Goal: Information Seeking & Learning: Learn about a topic

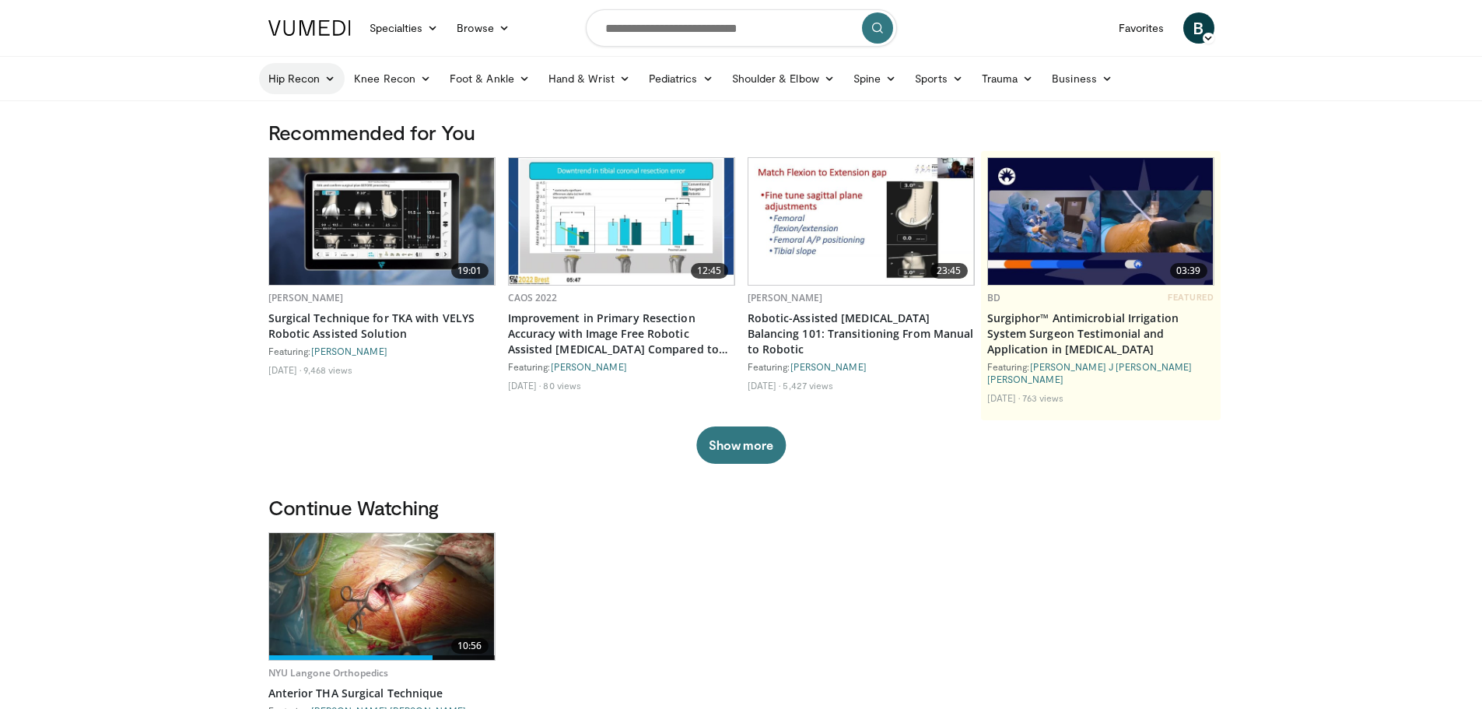
click at [327, 79] on icon at bounding box center [329, 78] width 11 height 11
click at [259, 80] on div "Hip Recon Hip Arthroplasty Revision Hip Arthroplasty Hip Preservation Knee Reco…" at bounding box center [741, 79] width 965 height 44
click at [691, 26] on input "Search topics, interventions" at bounding box center [741, 27] width 311 height 37
type input "*******"
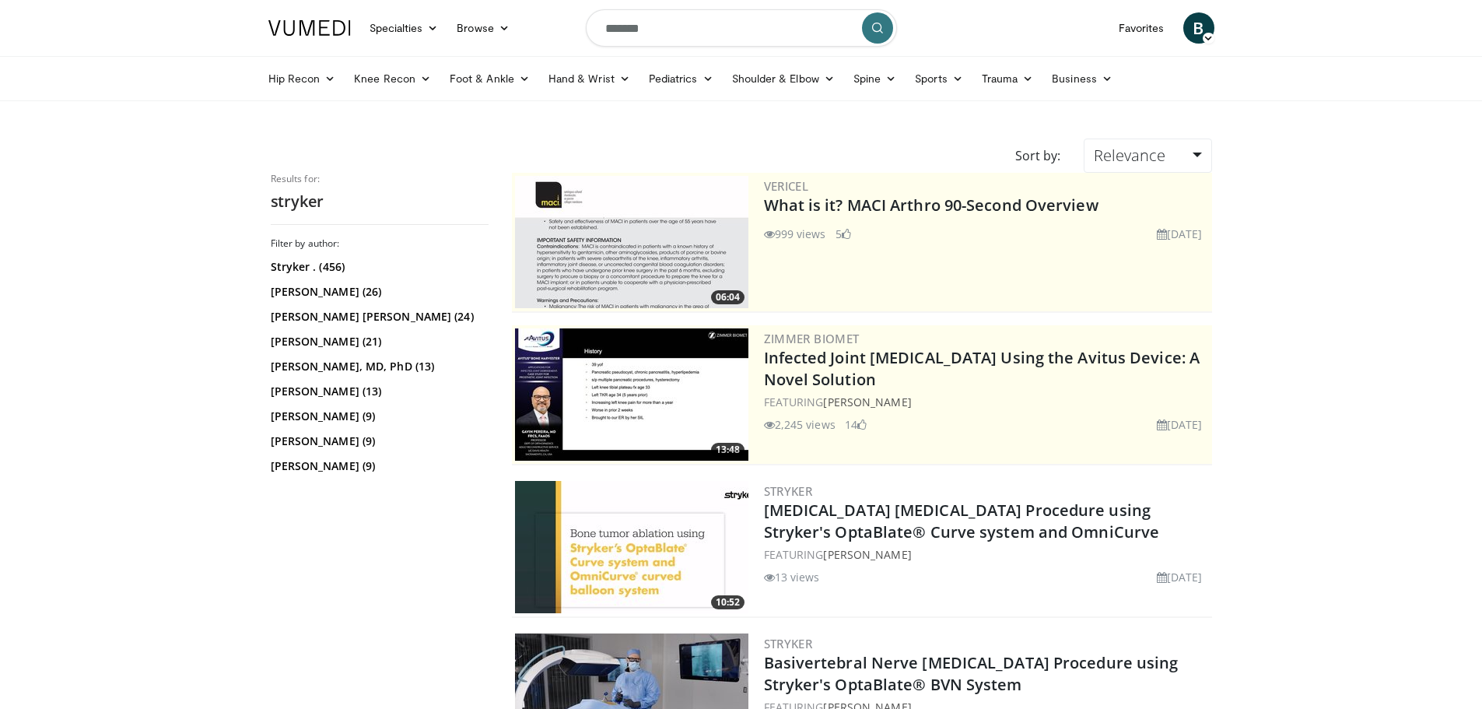
click at [636, 258] on img at bounding box center [631, 242] width 233 height 132
click at [660, 559] on img at bounding box center [631, 547] width 233 height 132
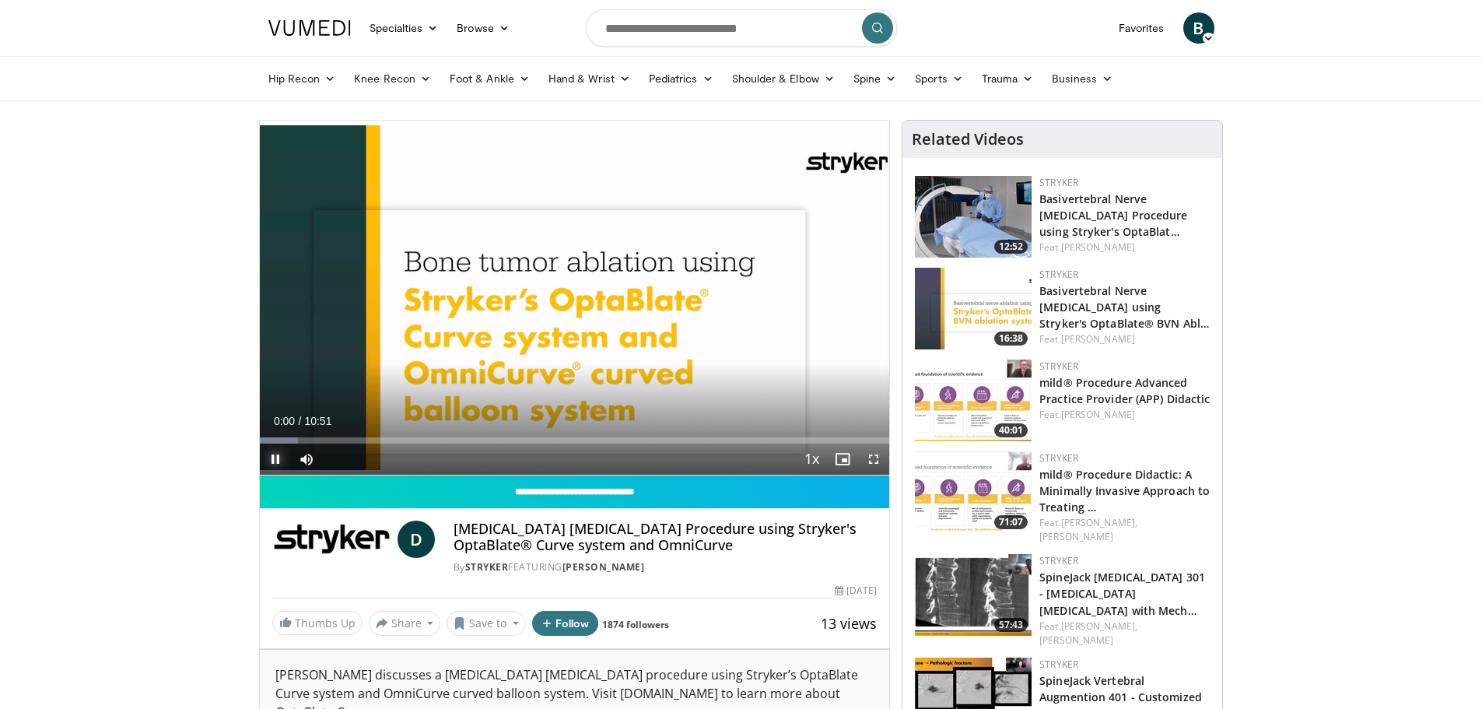
click at [272, 457] on span "Video Player" at bounding box center [275, 458] width 31 height 31
click at [475, 567] on link "Stryker" at bounding box center [487, 566] width 44 height 13
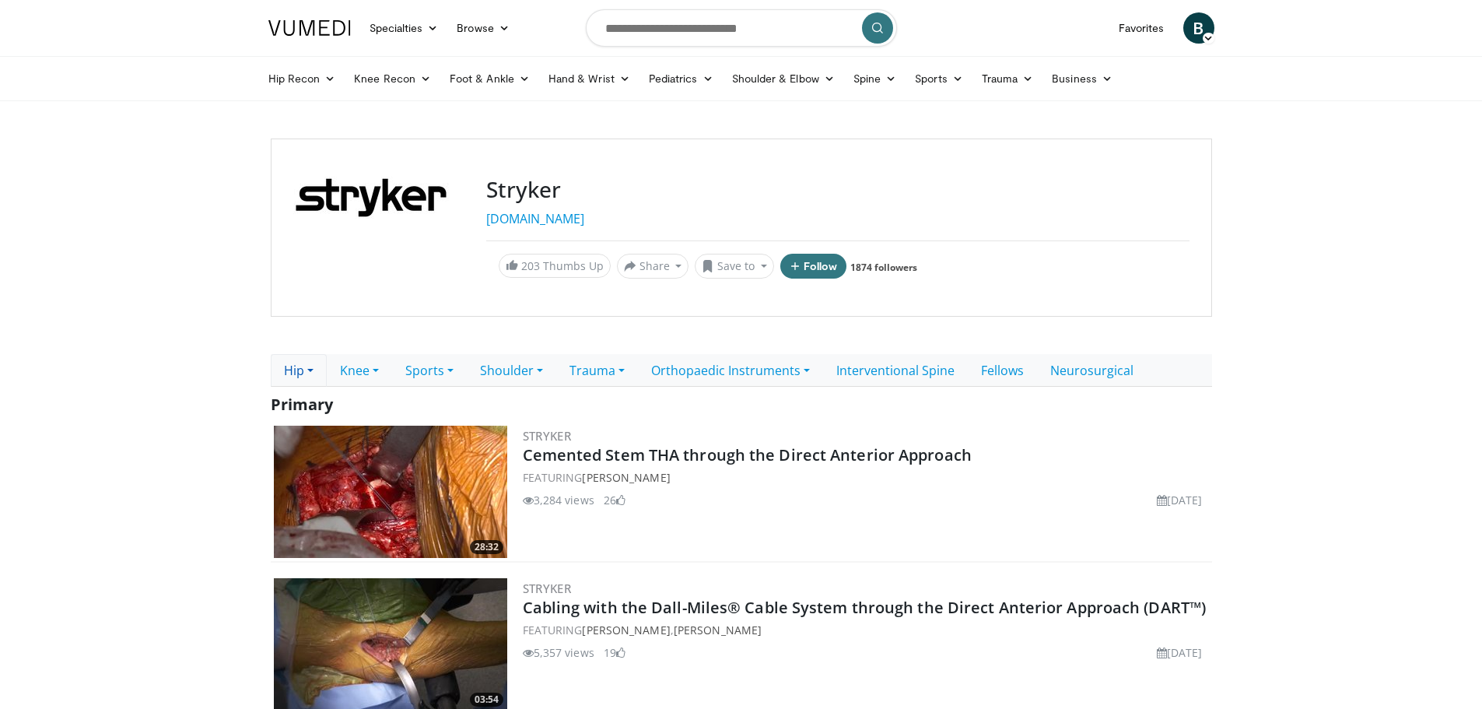
click at [312, 371] on link "Hip" at bounding box center [299, 370] width 56 height 33
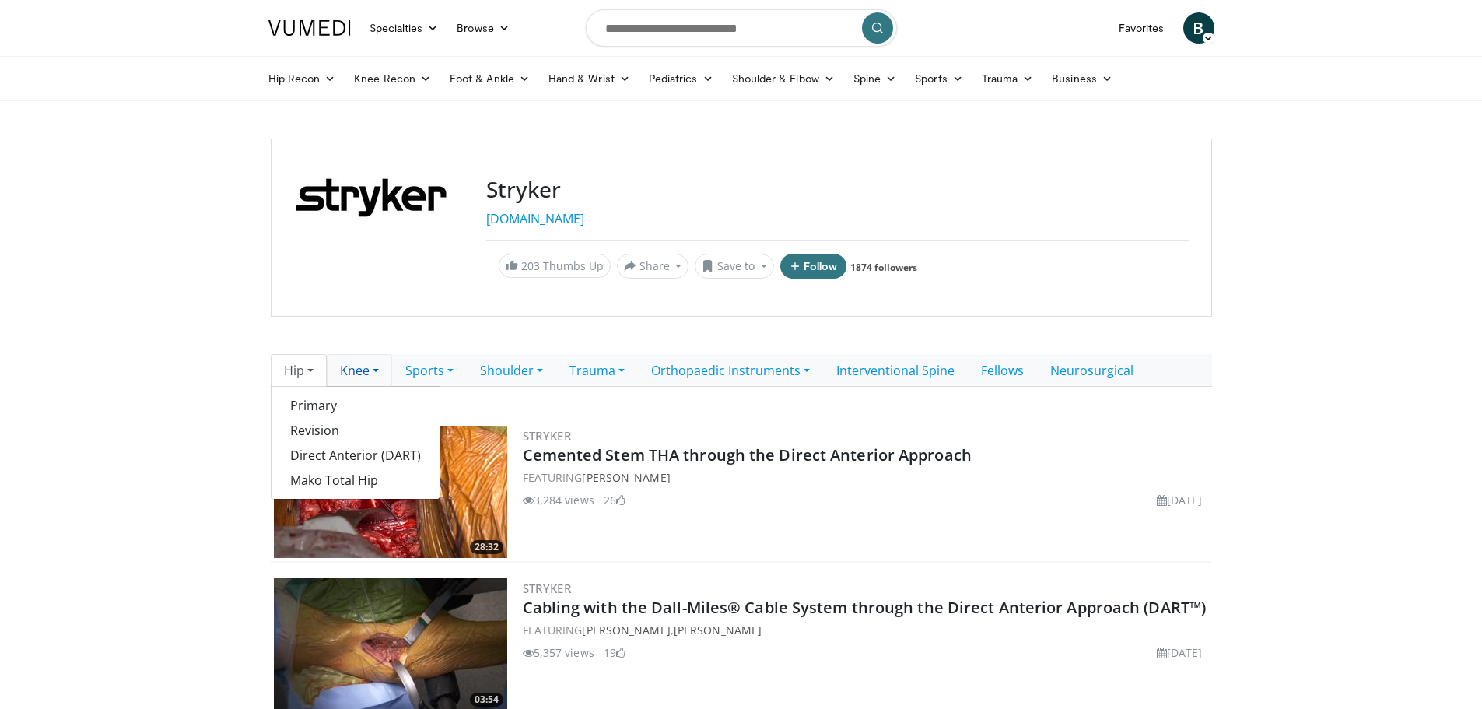
click at [368, 373] on link "Knee" at bounding box center [359, 370] width 65 height 33
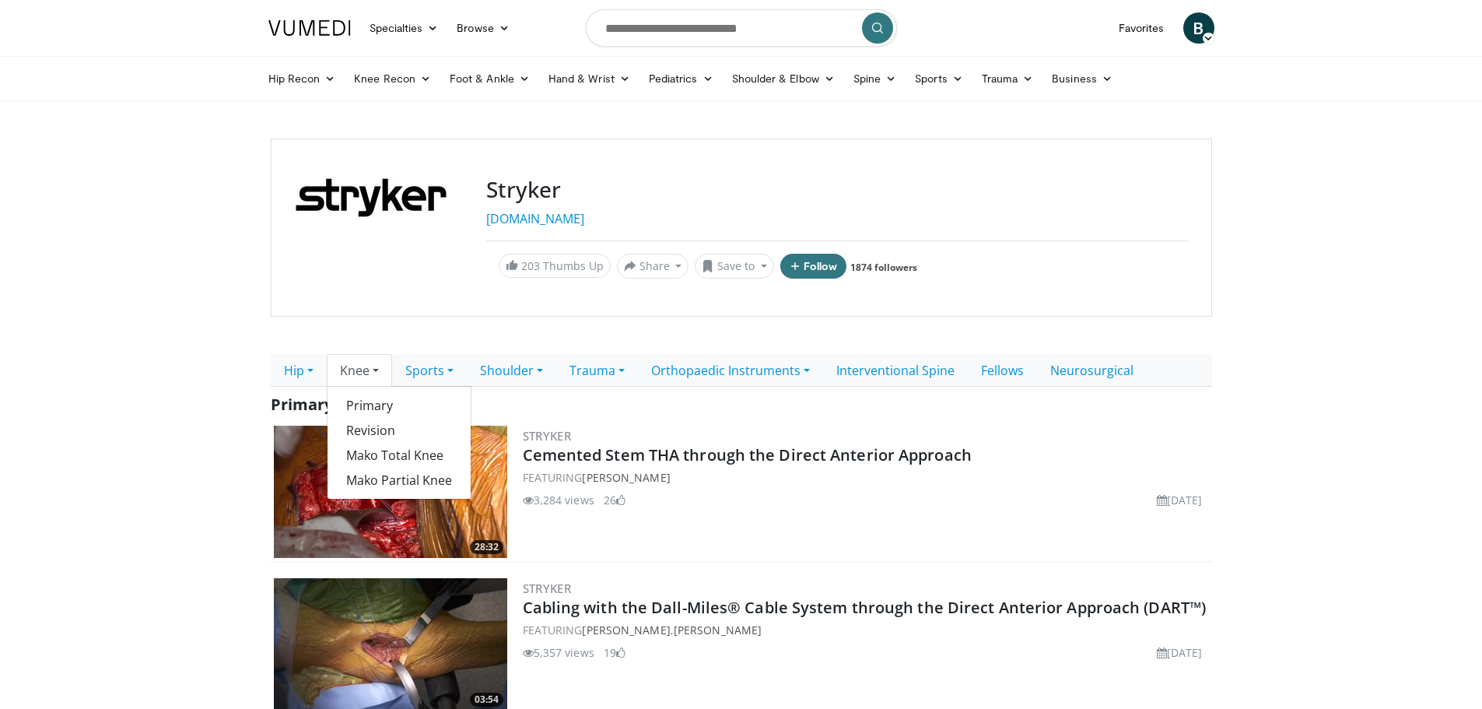
click at [371, 362] on link "Knee" at bounding box center [359, 370] width 65 height 33
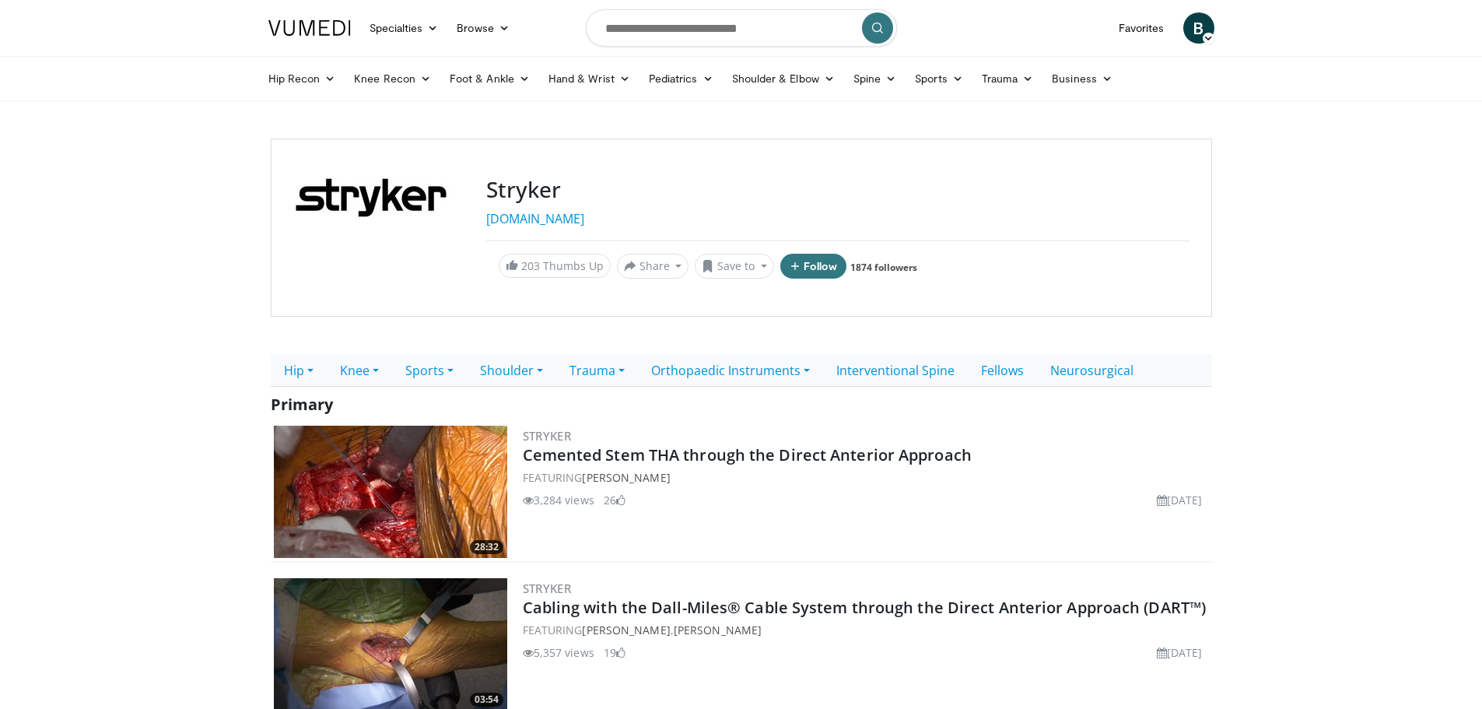
click at [301, 19] on link at bounding box center [309, 28] width 101 height 44
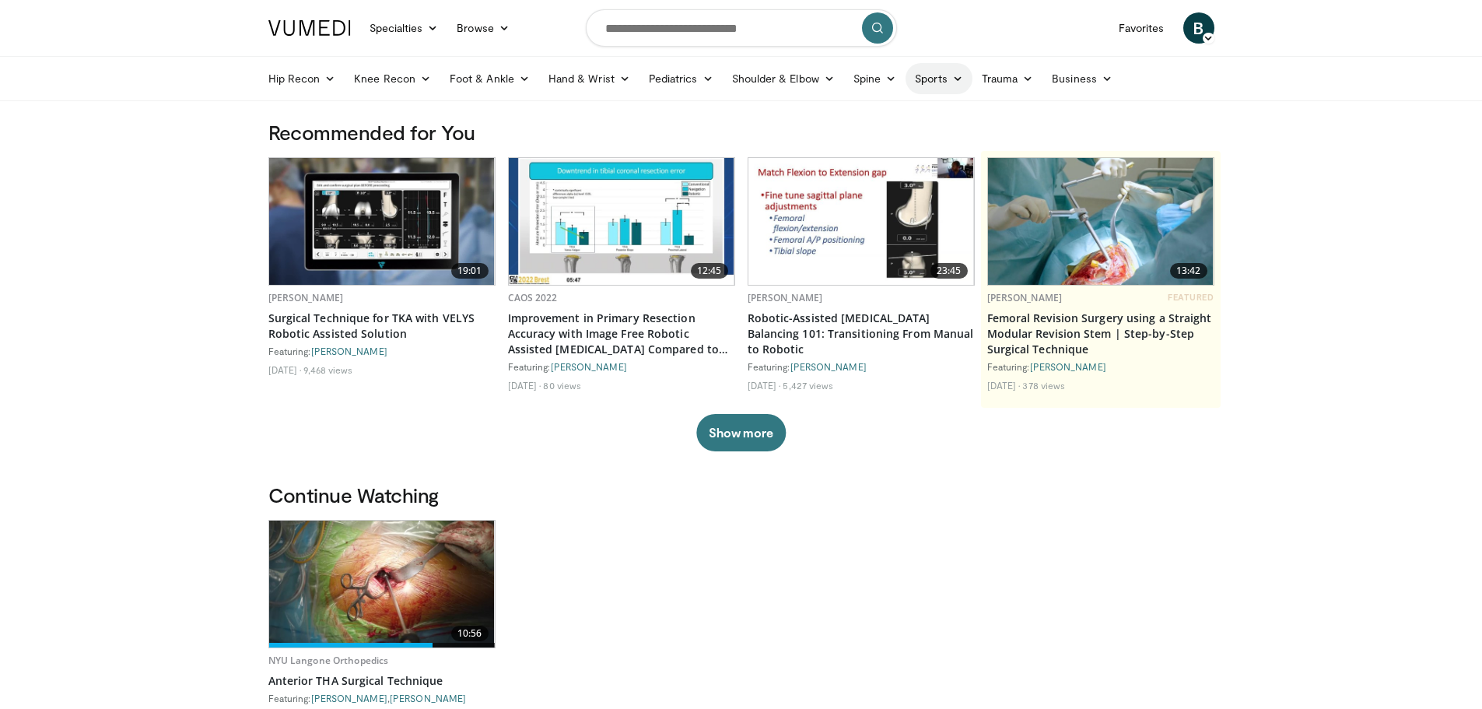
click at [951, 86] on link "Sports" at bounding box center [938, 78] width 67 height 31
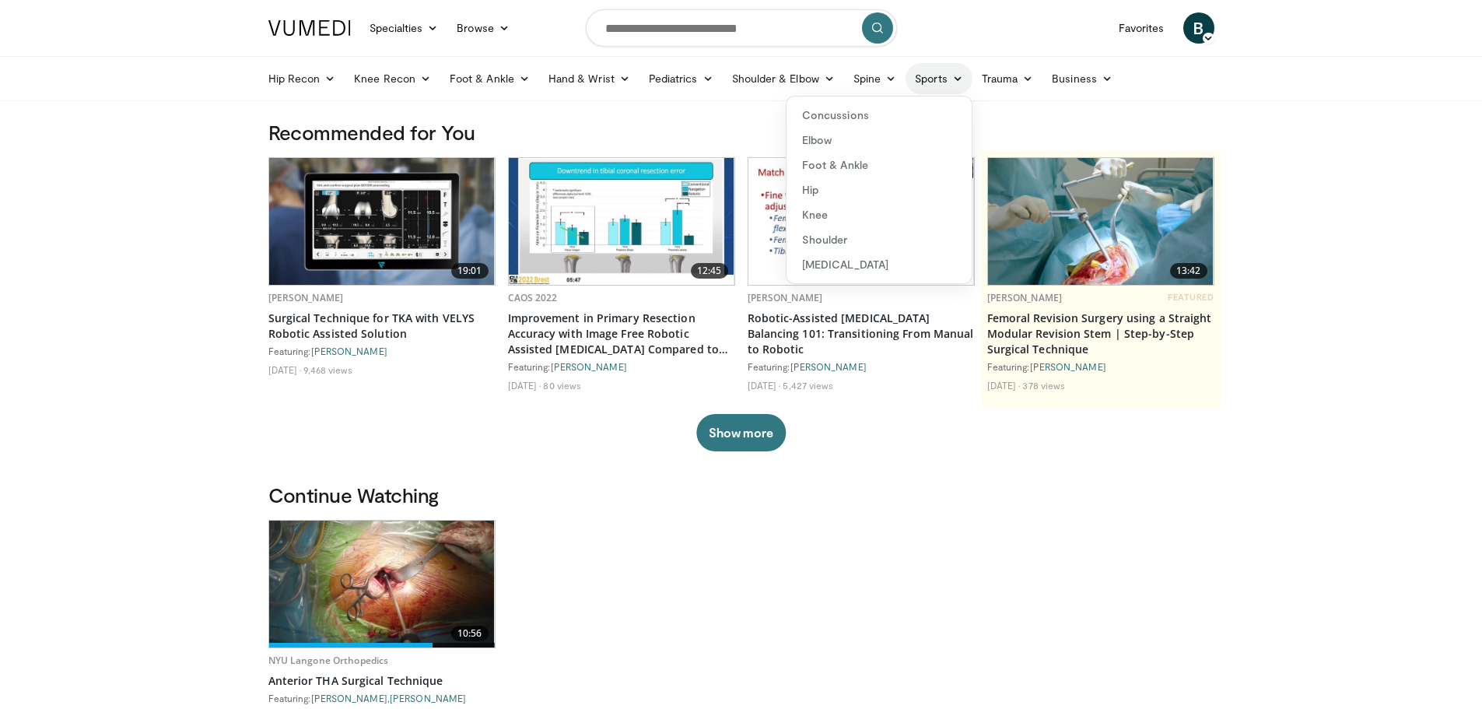
click at [951, 85] on link "Sports" at bounding box center [938, 78] width 67 height 31
